Goal: Transaction & Acquisition: Purchase product/service

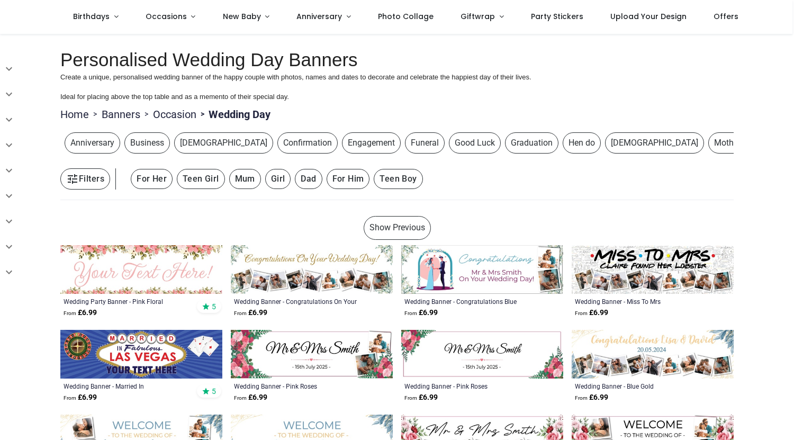
scroll to position [133, 0]
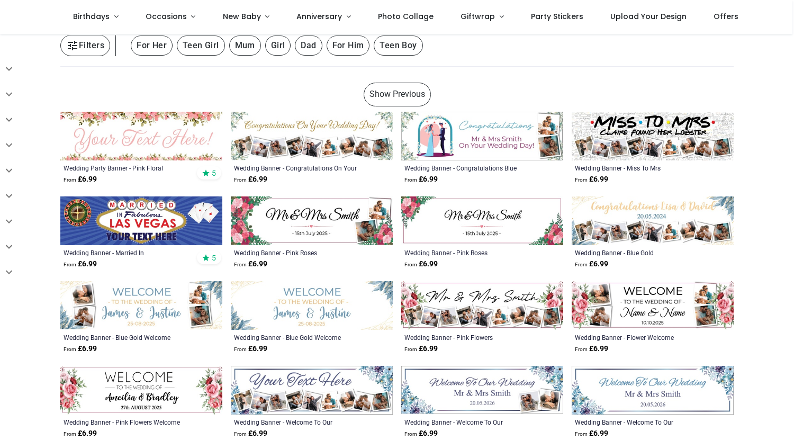
click at [158, 227] on img at bounding box center [141, 220] width 162 height 49
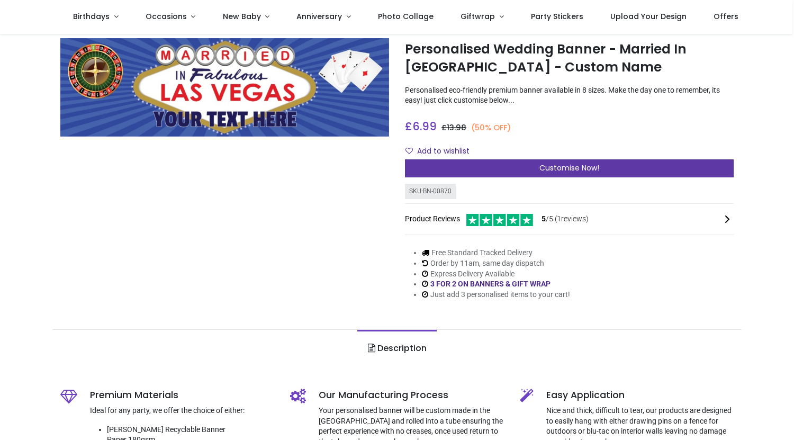
scroll to position [27, 0]
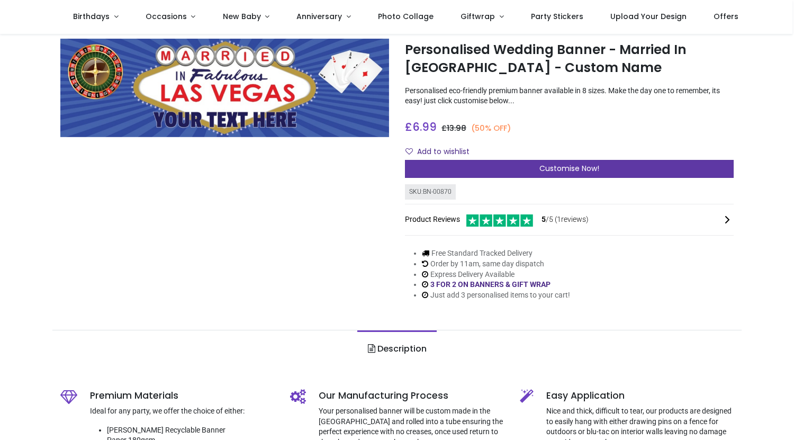
click at [481, 170] on div "Customise Now!" at bounding box center [569, 169] width 329 height 18
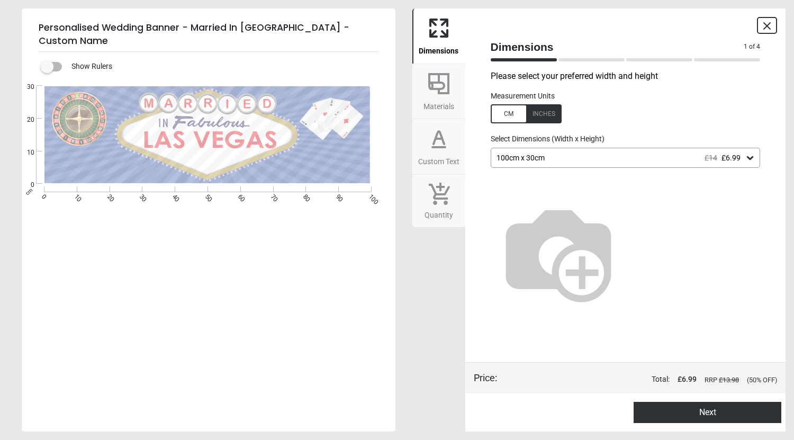
click at [442, 90] on icon at bounding box center [438, 83] width 25 height 25
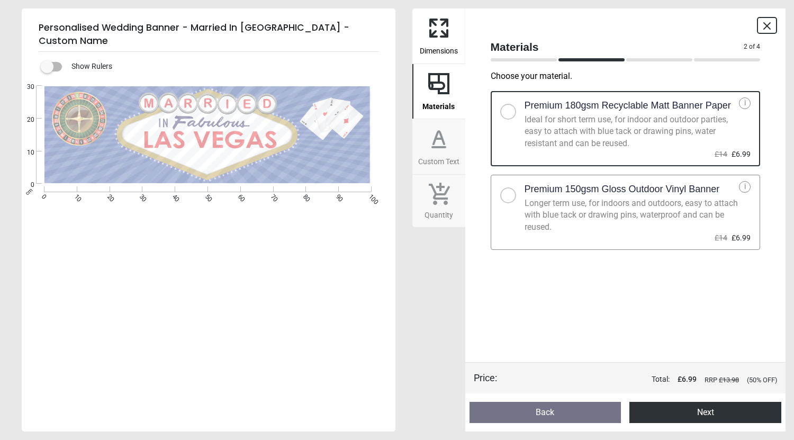
click at [512, 114] on div at bounding box center [508, 112] width 16 height 16
click at [438, 147] on icon at bounding box center [438, 147] width 13 height 0
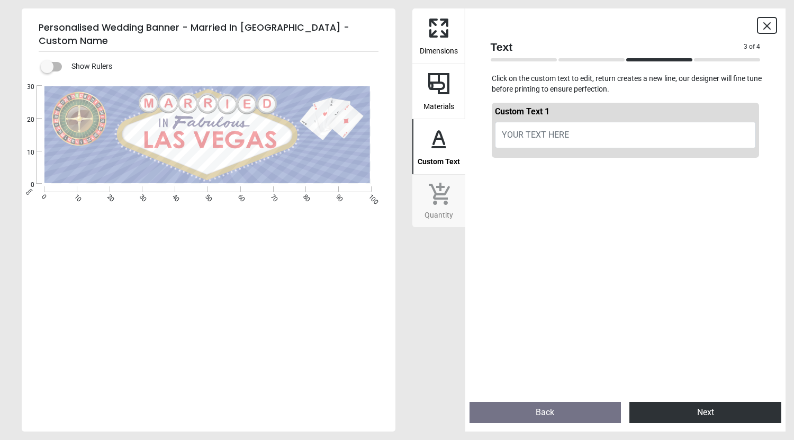
click at [540, 136] on span "YOUR TEXT HERE" at bounding box center [535, 135] width 67 height 10
type textarea "*"
click at [430, 196] on icon at bounding box center [439, 193] width 22 height 23
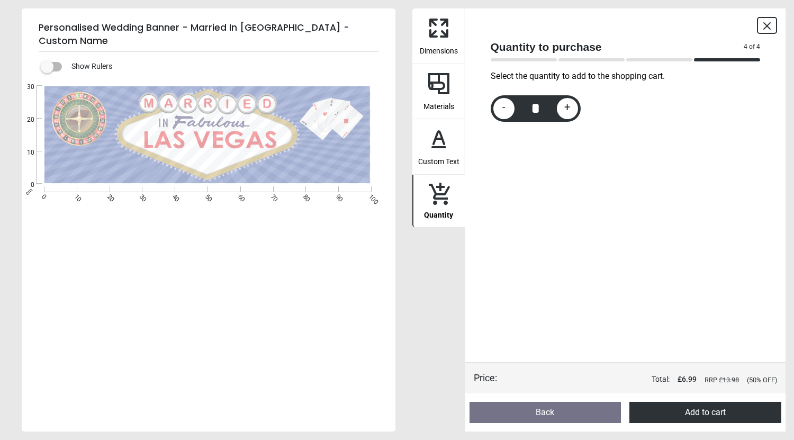
click at [440, 52] on span "Dimensions" at bounding box center [439, 49] width 38 height 16
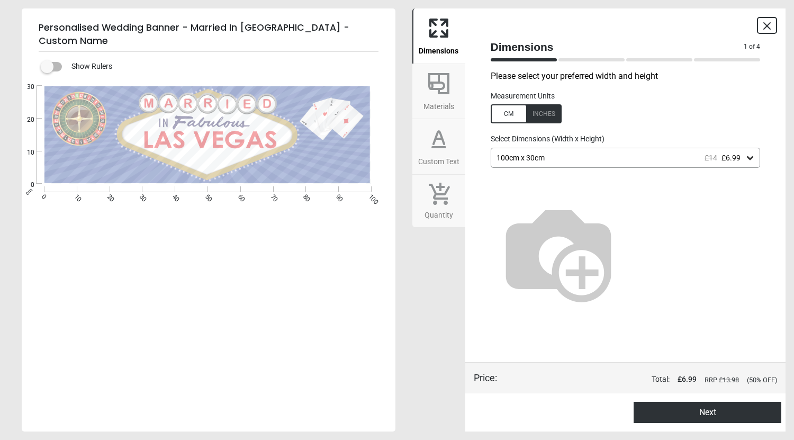
click at [573, 160] on div "100cm x 30cm £14 £6.99" at bounding box center [620, 158] width 250 height 9
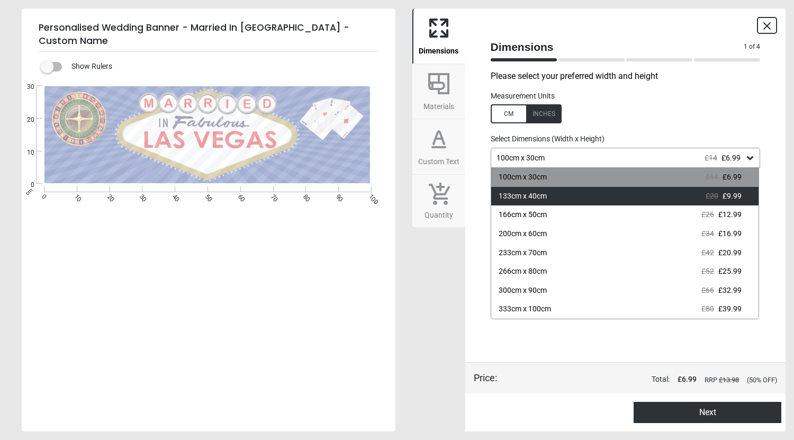
click at [534, 199] on div "133cm x 40cm" at bounding box center [523, 196] width 48 height 11
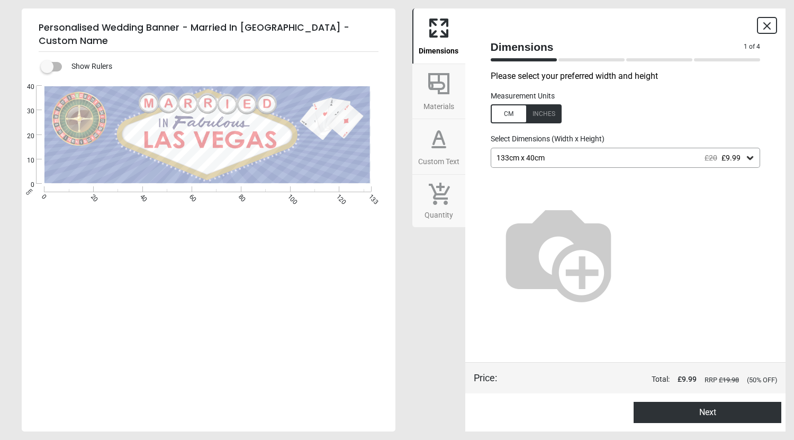
click at [689, 411] on button "Next" at bounding box center [708, 412] width 148 height 21
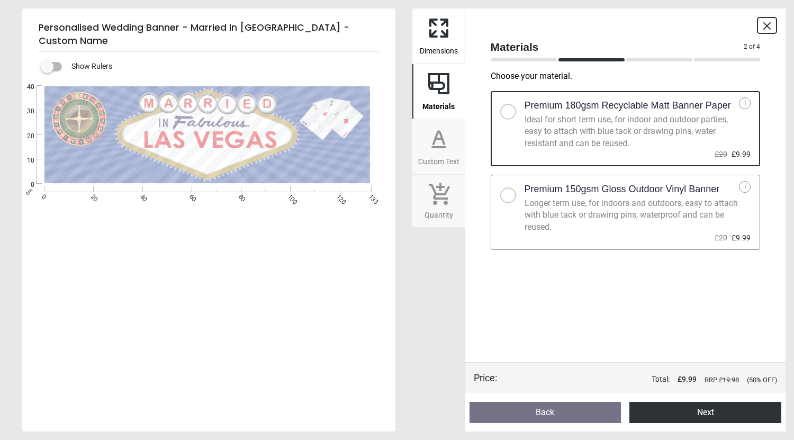
click at [654, 99] on h2 "Premium 180gsm Recyclable Matt Banner Paper" at bounding box center [628, 105] width 206 height 13
click at [575, 187] on h2 "Premium 150gsm Gloss Outdoor Vinyl Banner" at bounding box center [622, 189] width 195 height 13
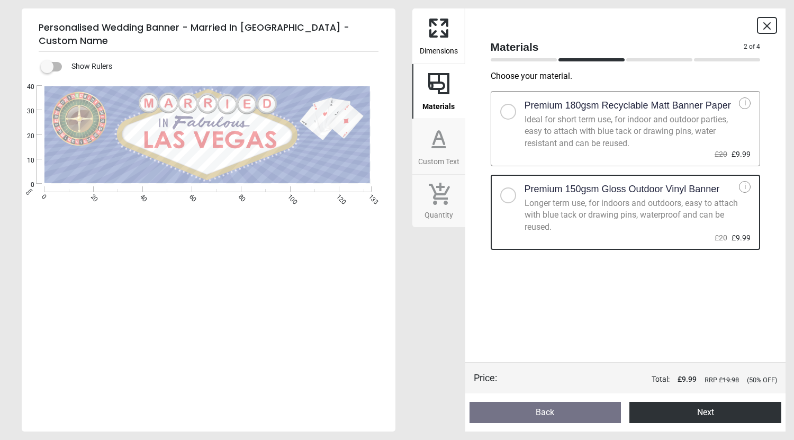
click at [683, 410] on button "Next" at bounding box center [705, 412] width 152 height 21
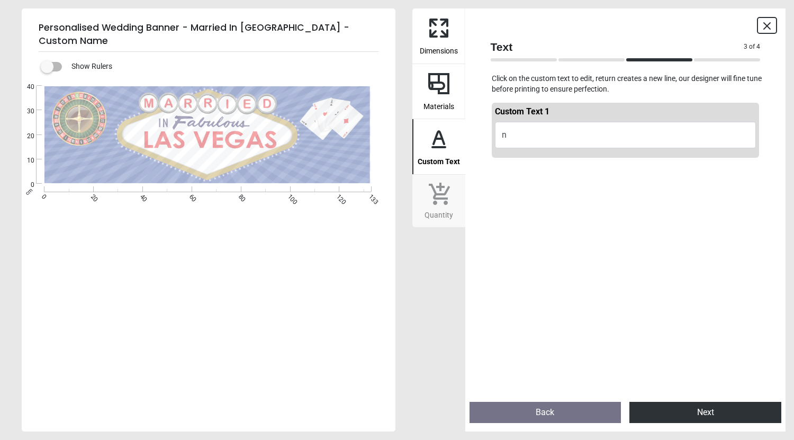
click at [683, 410] on button "Next" at bounding box center [705, 412] width 152 height 21
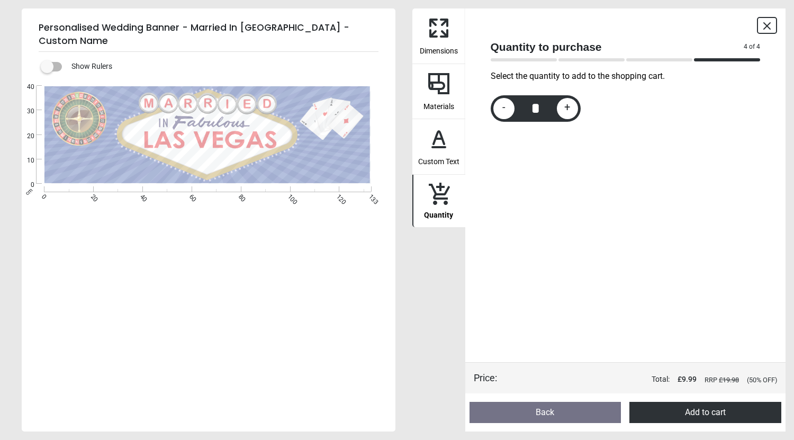
click at [672, 414] on button "Add to cart" at bounding box center [705, 412] width 152 height 21
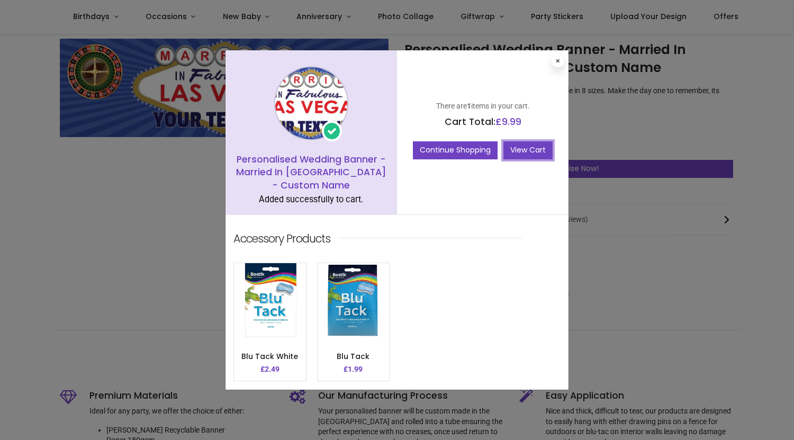
click at [531, 145] on link "View Cart" at bounding box center [527, 150] width 49 height 18
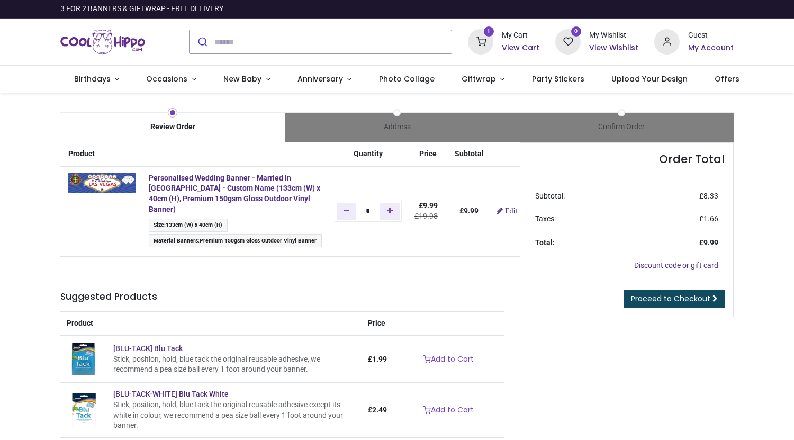
click at [578, 391] on div "Order Total Subtotal: £ 8.33 Taxes: £ 1.66 Total: £ 9.99 Discount code or gift …" at bounding box center [627, 311] width 230 height 338
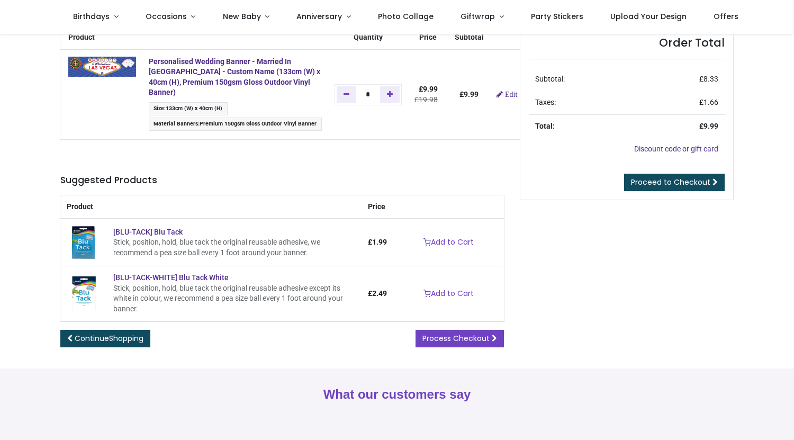
scroll to position [45, 0]
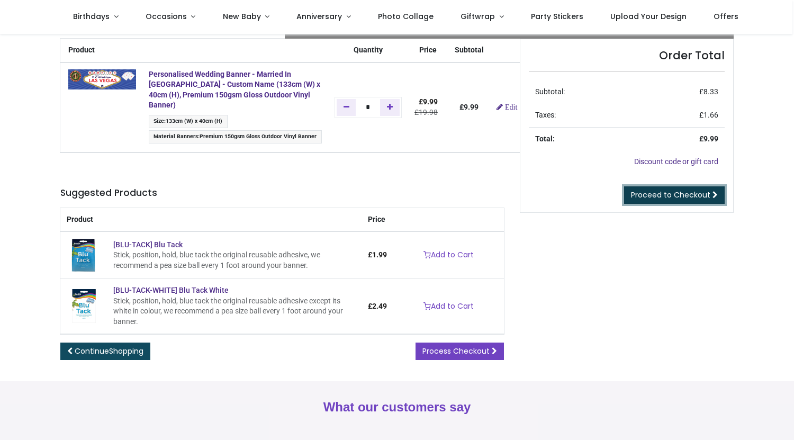
click at [645, 197] on span "Proceed to Checkout" at bounding box center [670, 195] width 79 height 11
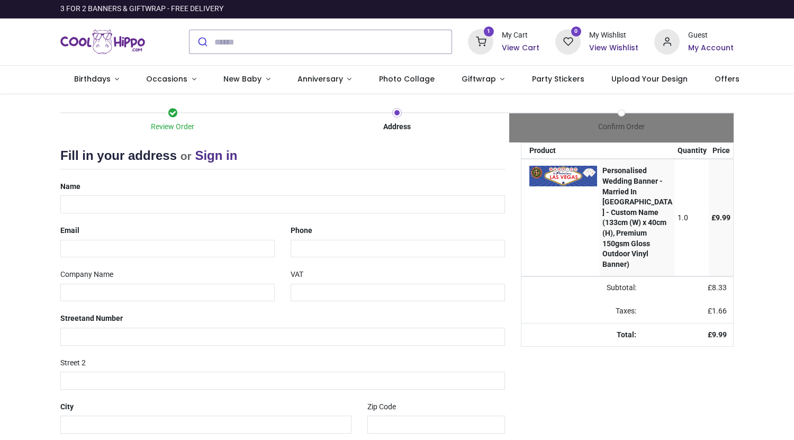
select select "***"
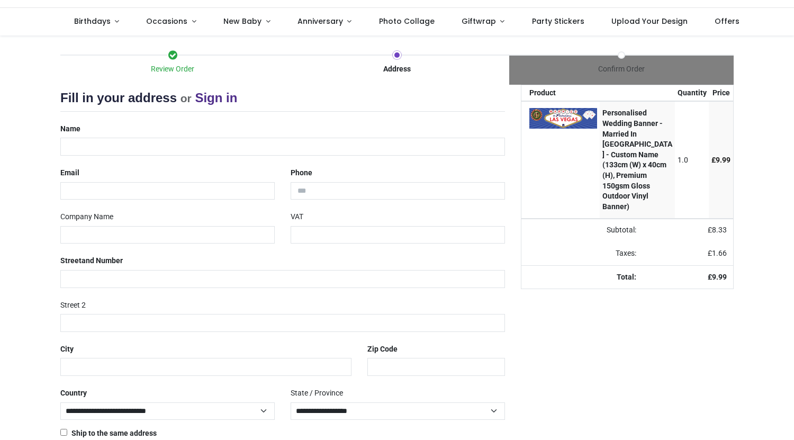
scroll to position [53, 0]
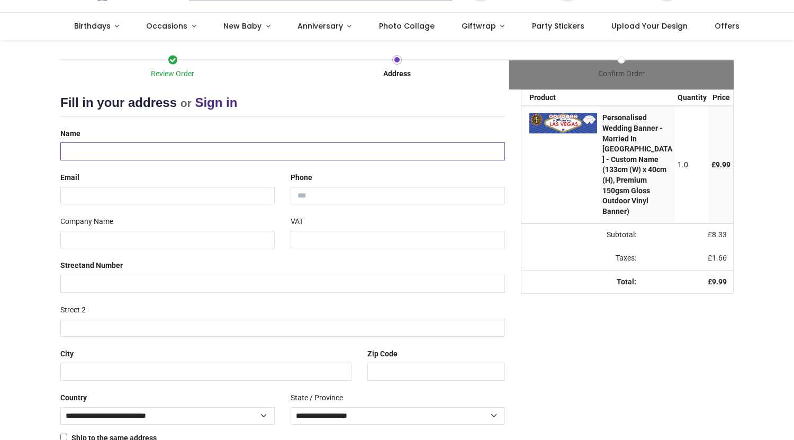
click at [247, 152] on input "text" at bounding box center [282, 151] width 445 height 18
type input "**********"
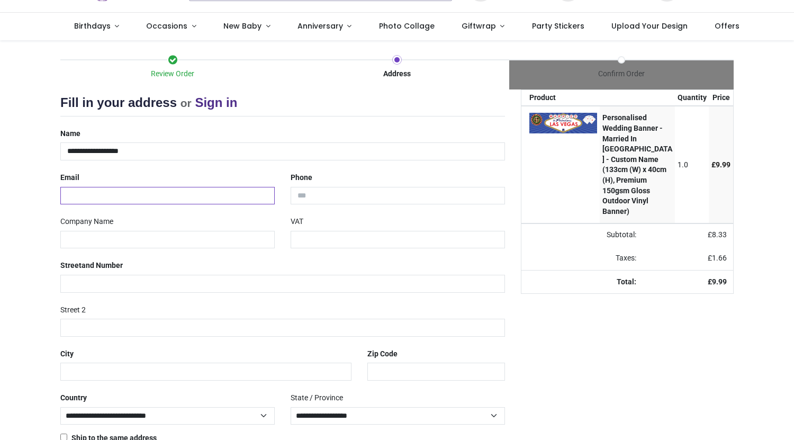
type input "**********"
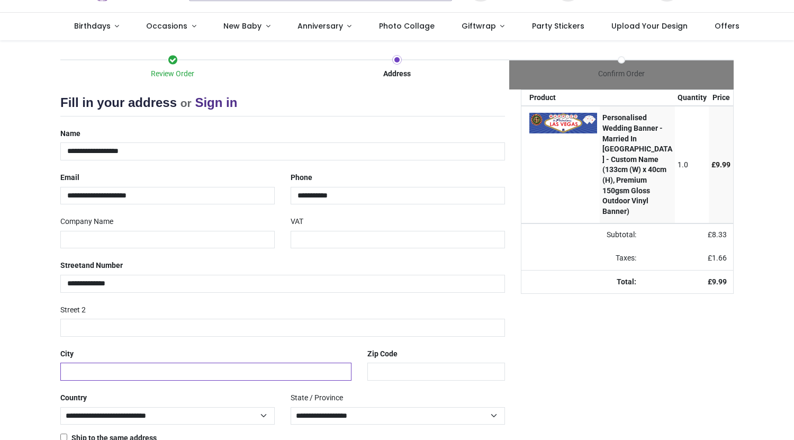
type input "********"
type input "******"
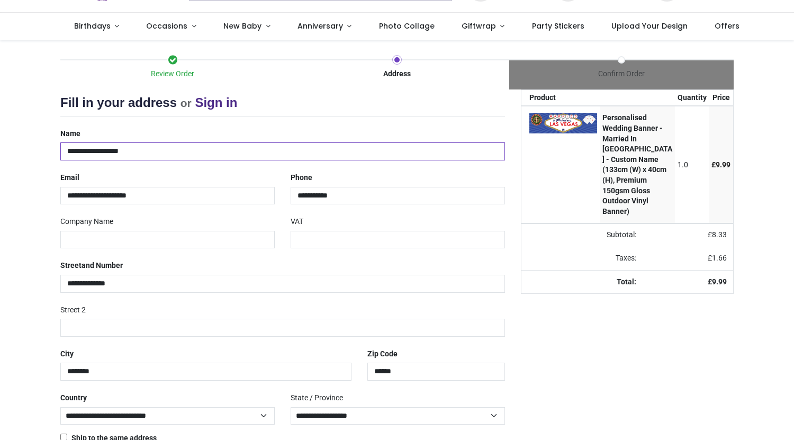
scroll to position [97, 0]
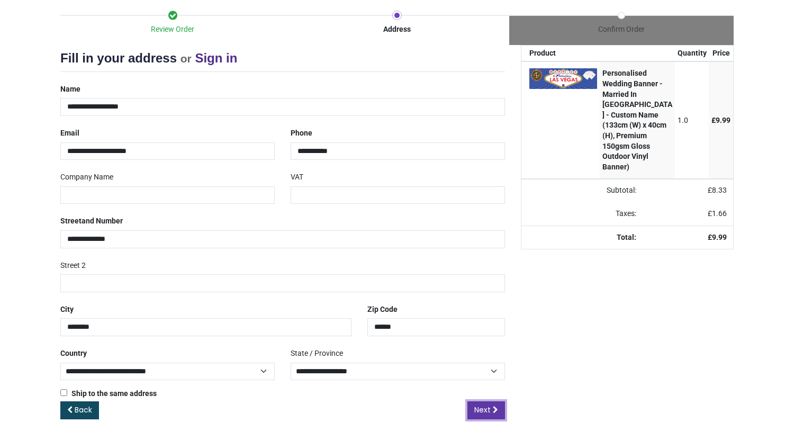
click at [487, 412] on span "Next" at bounding box center [482, 409] width 16 height 11
